Goal: Find specific page/section: Find specific page/section

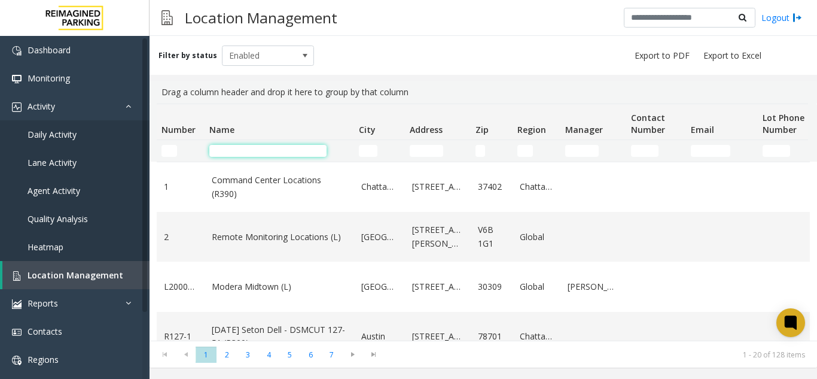
click at [239, 155] on input "Name Filter" at bounding box center [267, 151] width 117 height 12
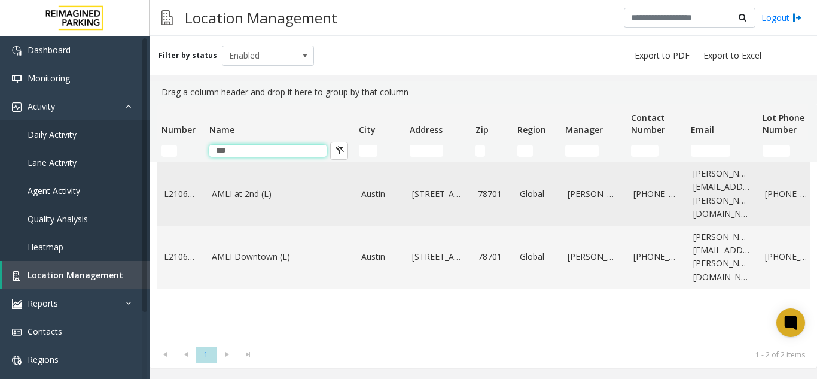
type input "***"
click at [258, 199] on td "AMLI at 2nd (L)" at bounding box center [280, 193] width 150 height 63
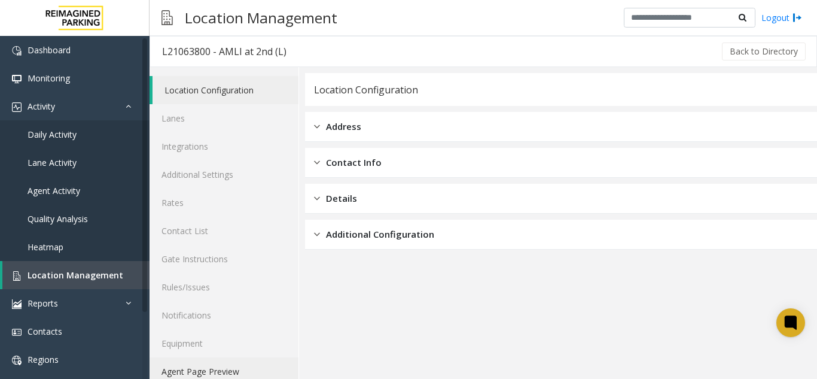
click at [236, 365] on link "Agent Page Preview" at bounding box center [224, 371] width 149 height 28
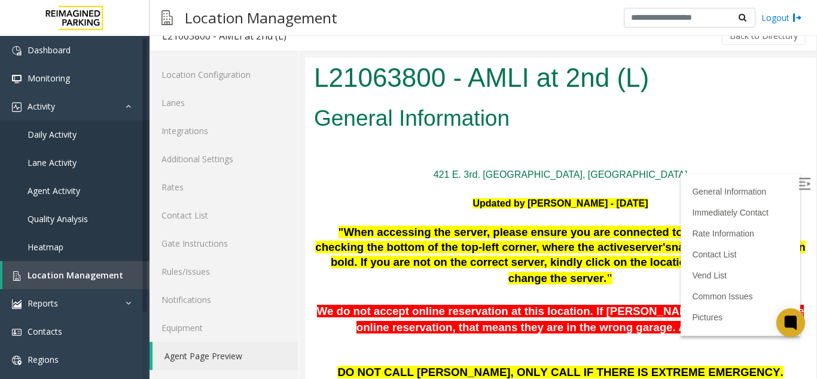
scroll to position [419, 0]
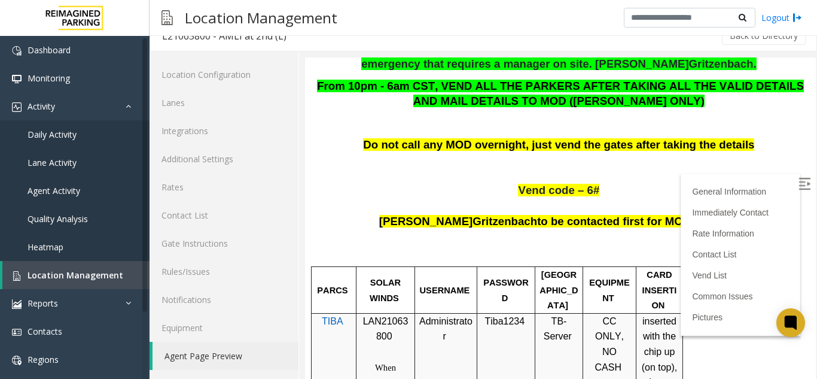
click at [785, 195] on p "Vend code – 6#" at bounding box center [560, 191] width 493 height 16
click at [798, 187] on img at bounding box center [804, 184] width 12 height 12
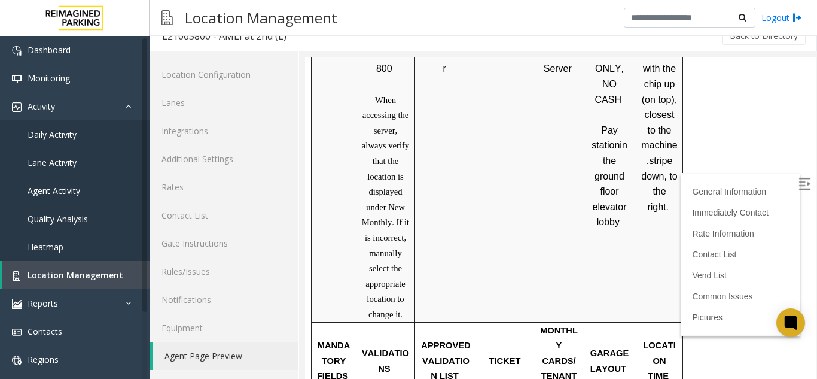
scroll to position [777, 0]
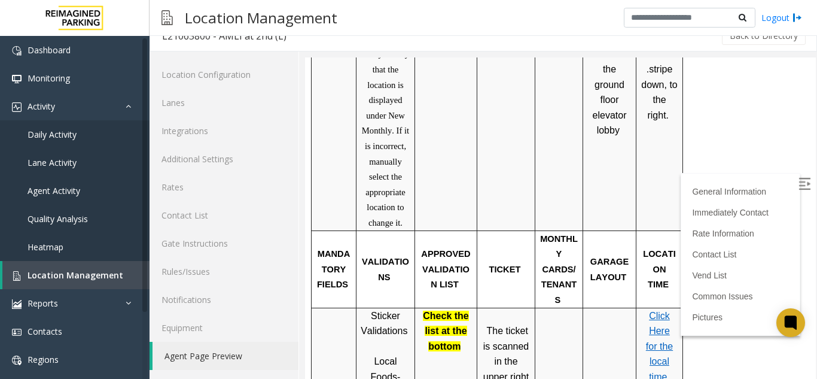
click at [664, 310] on span "Click Here for the local time" at bounding box center [659, 345] width 27 height 71
click at [660, 333] on span "Click Here for the local time" at bounding box center [659, 345] width 27 height 71
click at [77, 283] on link "Location Management" at bounding box center [75, 275] width 147 height 28
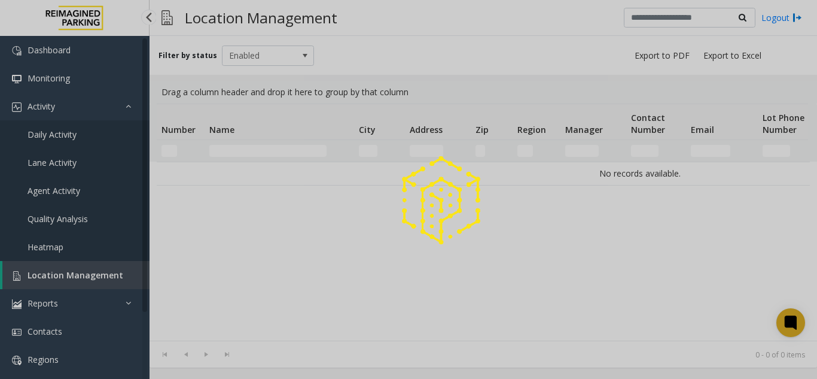
click at [77, 283] on div at bounding box center [408, 189] width 817 height 379
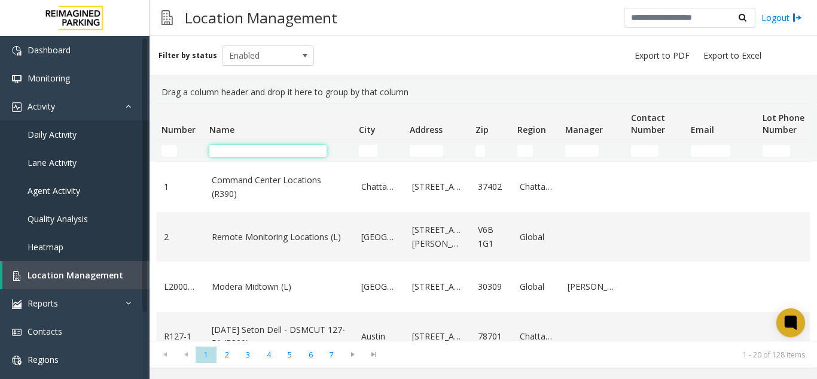
click at [231, 154] on input "Name Filter" at bounding box center [267, 151] width 117 height 12
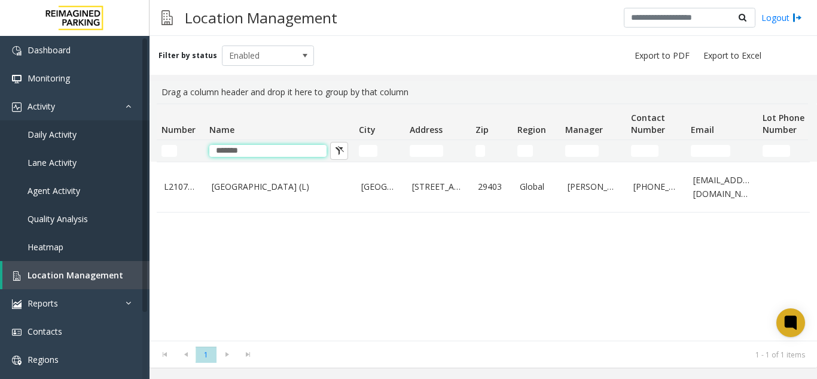
type input "*******"
click at [242, 179] on td "Courier Square (L)" at bounding box center [280, 187] width 150 height 50
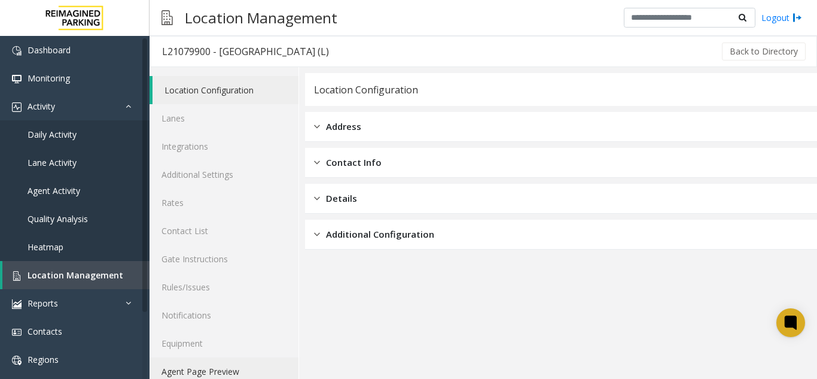
click at [231, 367] on link "Agent Page Preview" at bounding box center [224, 371] width 149 height 28
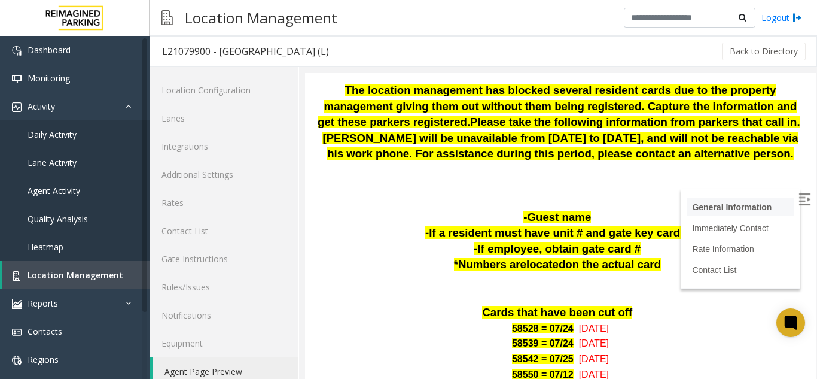
scroll to position [359, 0]
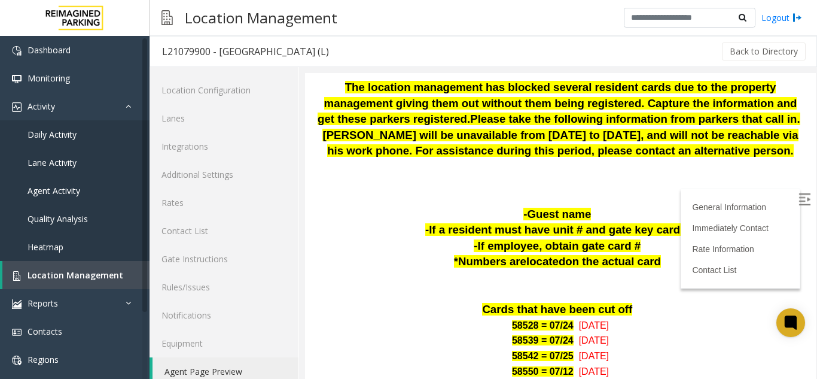
drag, startPoint x: 792, startPoint y: 196, endPoint x: 681, endPoint y: 237, distance: 118.4
click at [797, 196] on label at bounding box center [806, 201] width 18 height 18
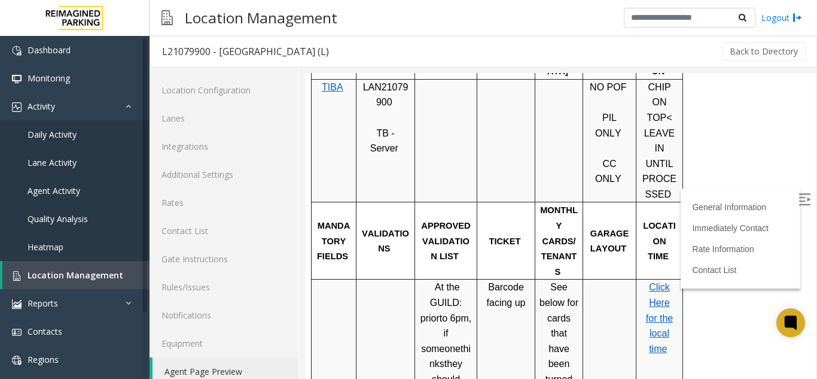
scroll to position [718, 0]
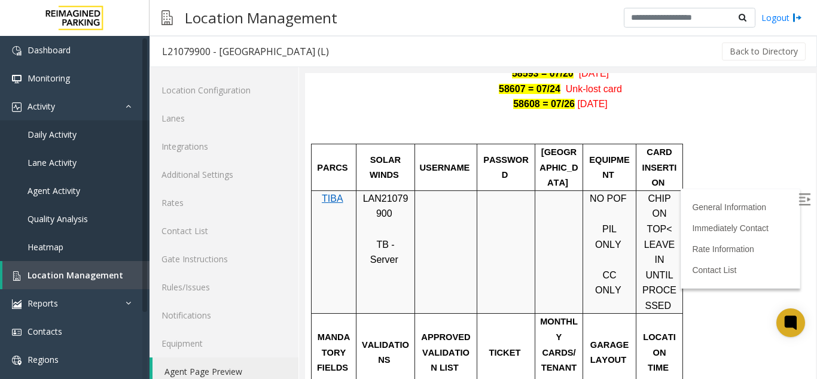
click at [383, 193] on span "LAN21079900" at bounding box center [385, 206] width 45 height 26
copy p "LAN21079900"
click at [106, 278] on span "Location Management" at bounding box center [76, 274] width 96 height 11
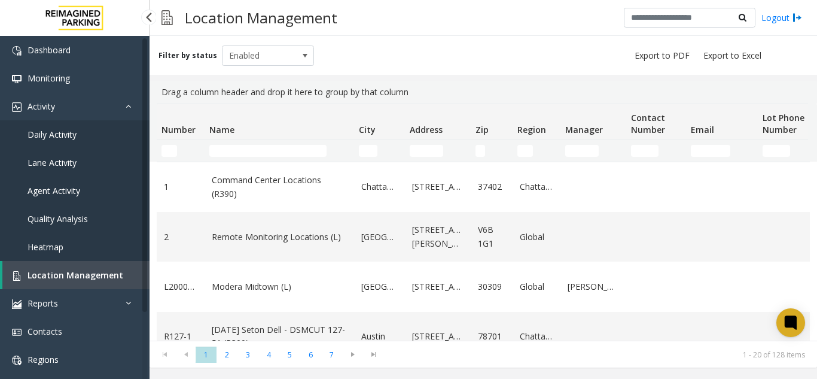
click at [122, 133] on link "Daily Activity" at bounding box center [75, 134] width 150 height 28
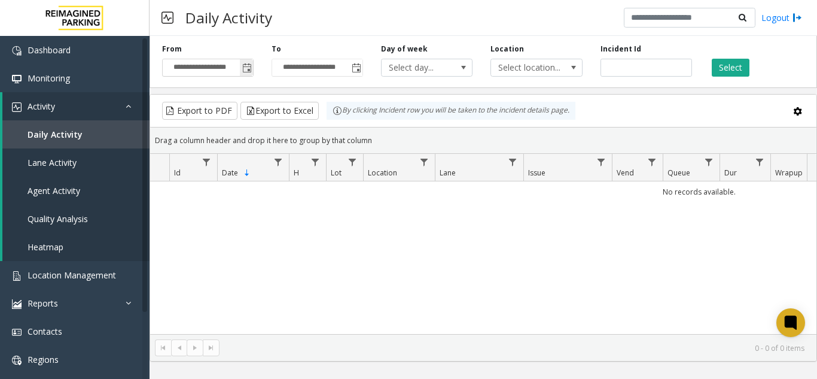
click at [242, 68] on span "Toggle popup" at bounding box center [246, 67] width 13 height 19
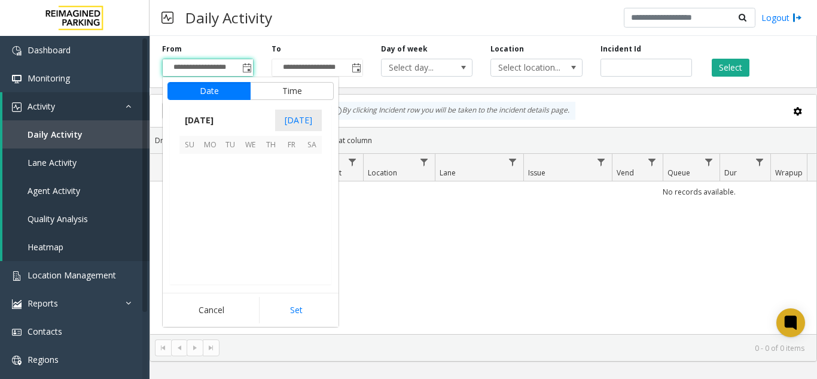
scroll to position [214482, 0]
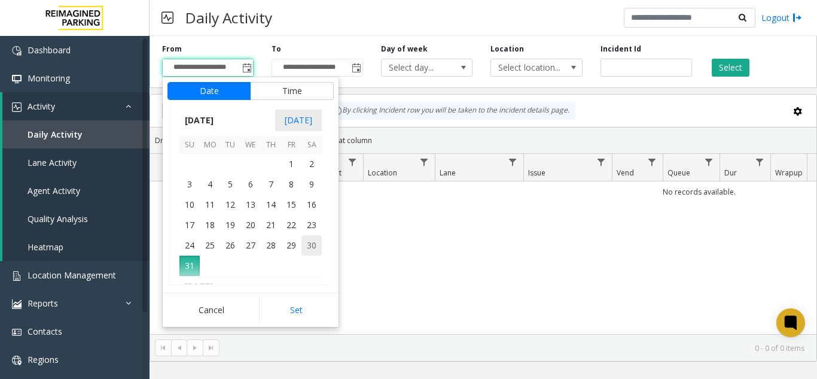
click at [319, 246] on span "30" at bounding box center [311, 245] width 20 height 20
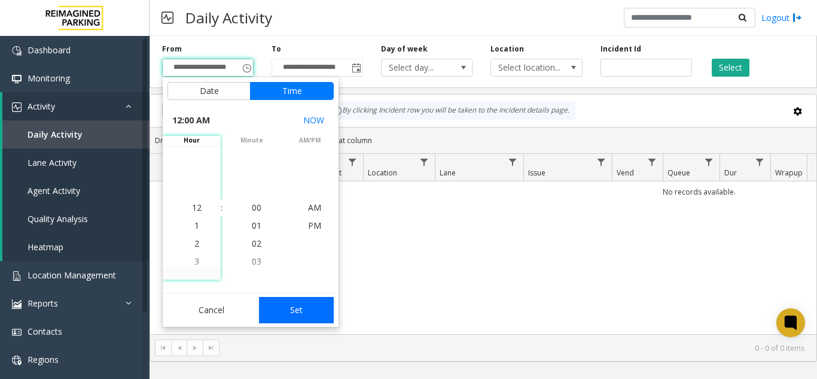
click at [312, 300] on button "Set" at bounding box center [296, 310] width 75 height 26
type input "**********"
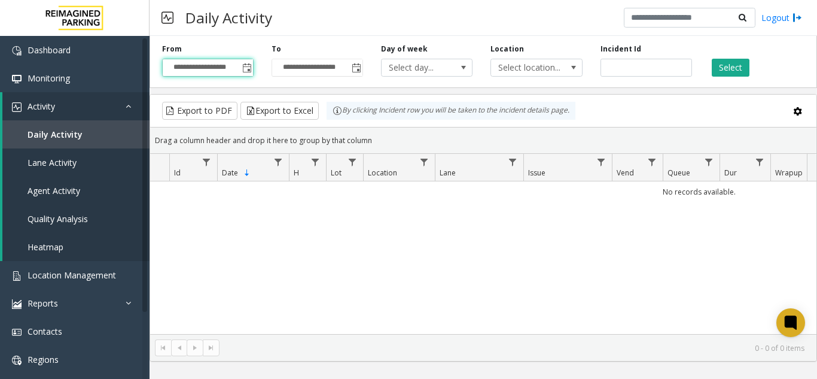
click at [750, 69] on div "Select" at bounding box center [755, 60] width 109 height 33
click at [723, 72] on button "Select" at bounding box center [731, 68] width 38 height 18
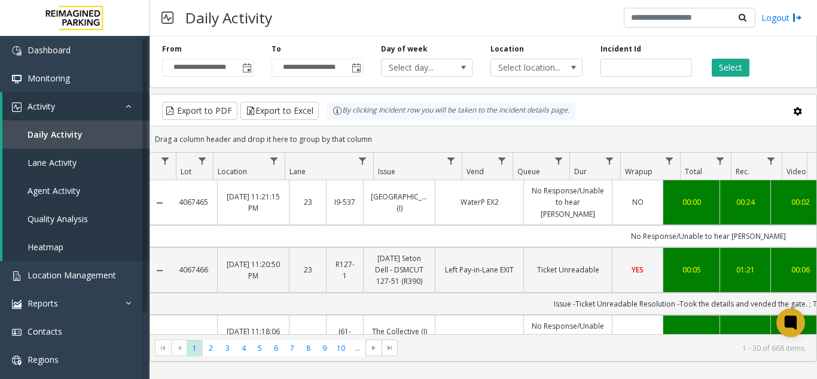
scroll to position [0, 150]
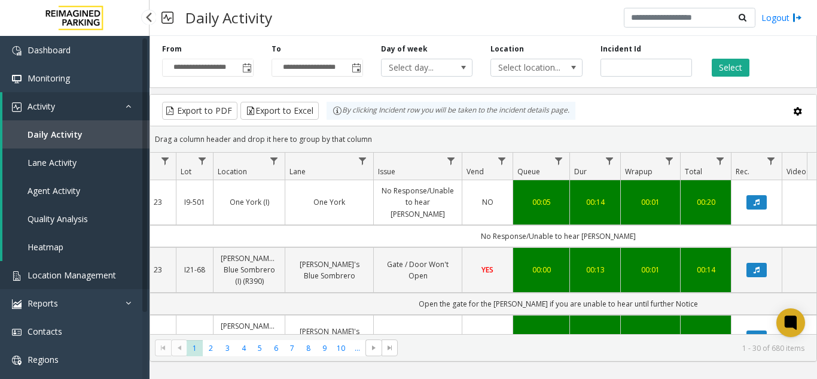
click at [60, 281] on link "Location Management" at bounding box center [75, 275] width 150 height 28
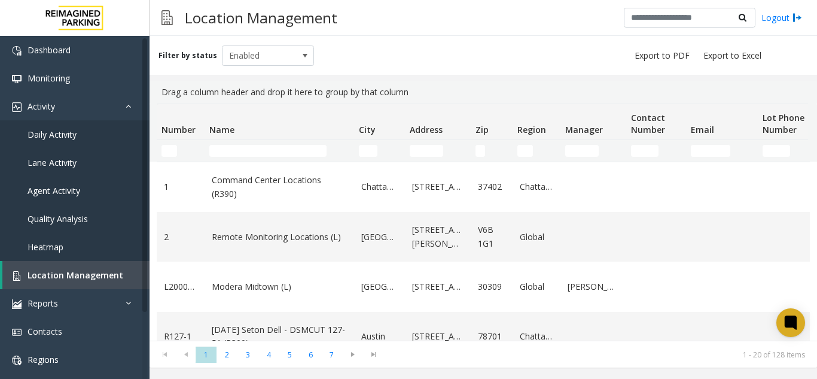
click at [350, 132] on th "Name" at bounding box center [280, 122] width 150 height 36
click at [78, 293] on link "Reports" at bounding box center [75, 303] width 150 height 28
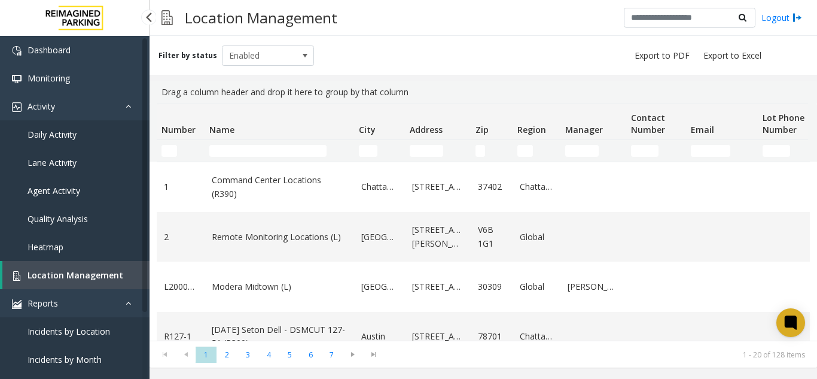
click at [82, 270] on span "Location Management" at bounding box center [76, 274] width 96 height 11
click at [120, 136] on link "Daily Activity" at bounding box center [75, 134] width 150 height 28
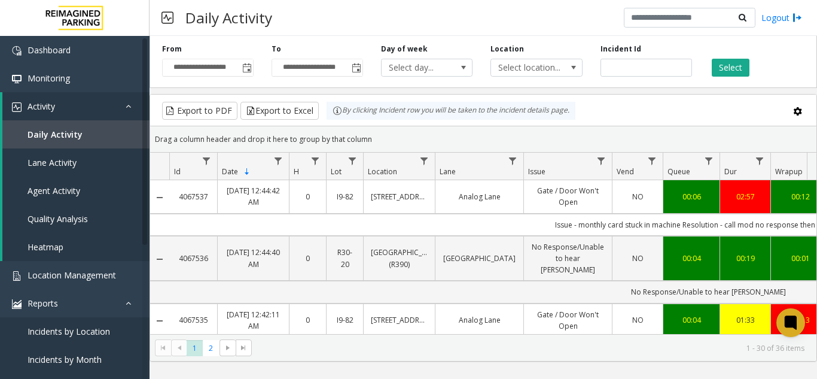
click at [244, 71] on span "Toggle popup" at bounding box center [247, 68] width 10 height 10
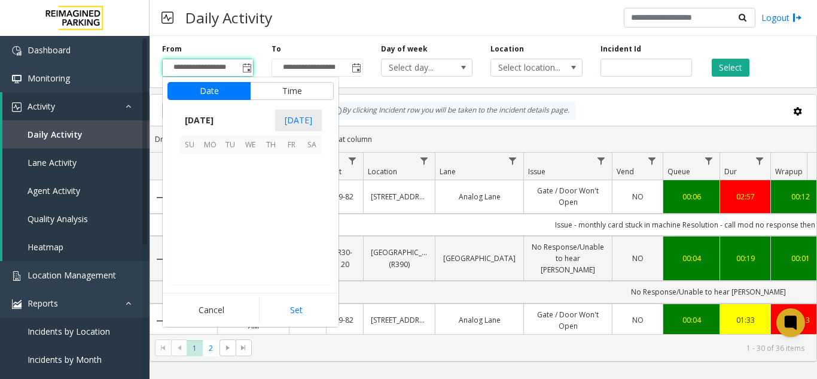
scroll to position [214482, 0]
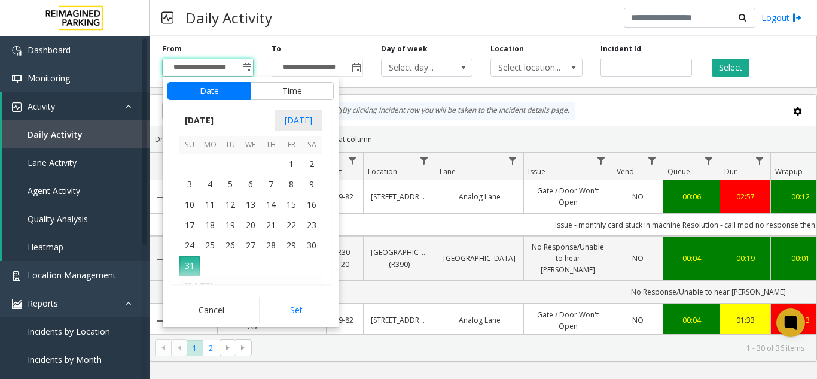
click at [458, 123] on kendo-grid-toolbar "Export to PDF Export to Excel By clicking Incident row you will be taken to the…" at bounding box center [483, 110] width 666 height 32
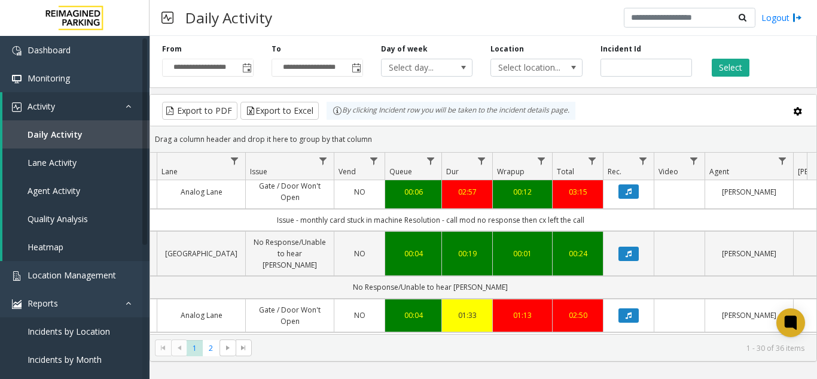
scroll to position [0, 278]
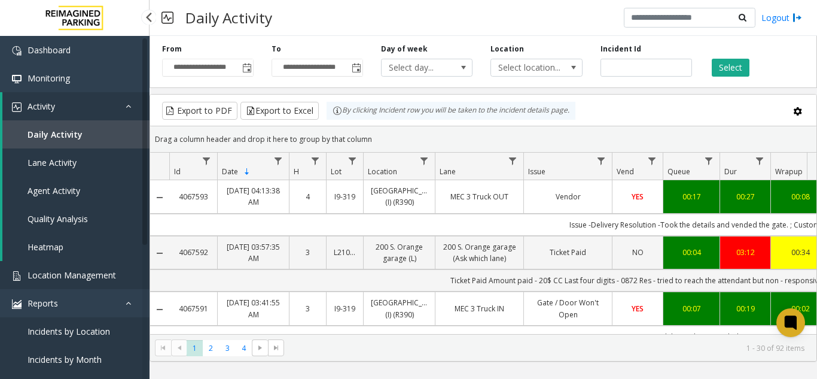
scroll to position [0, 278]
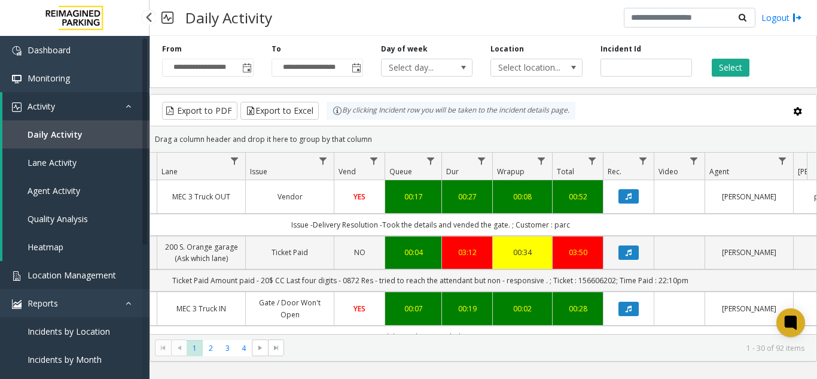
click at [123, 275] on link "Location Management" at bounding box center [75, 275] width 150 height 28
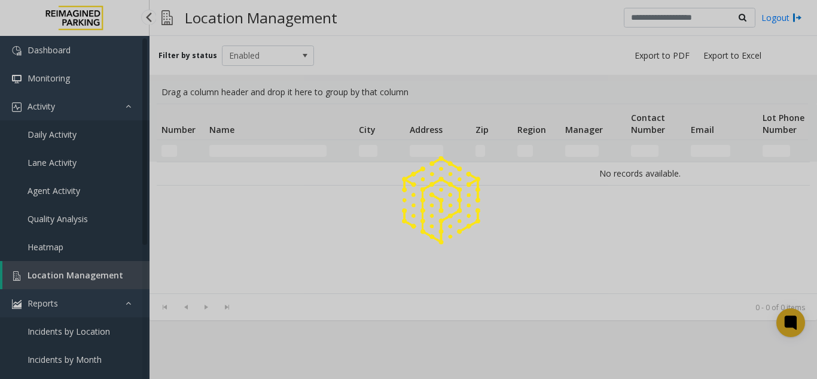
click at [123, 275] on div at bounding box center [408, 189] width 817 height 379
